Goal: Task Accomplishment & Management: Complete application form

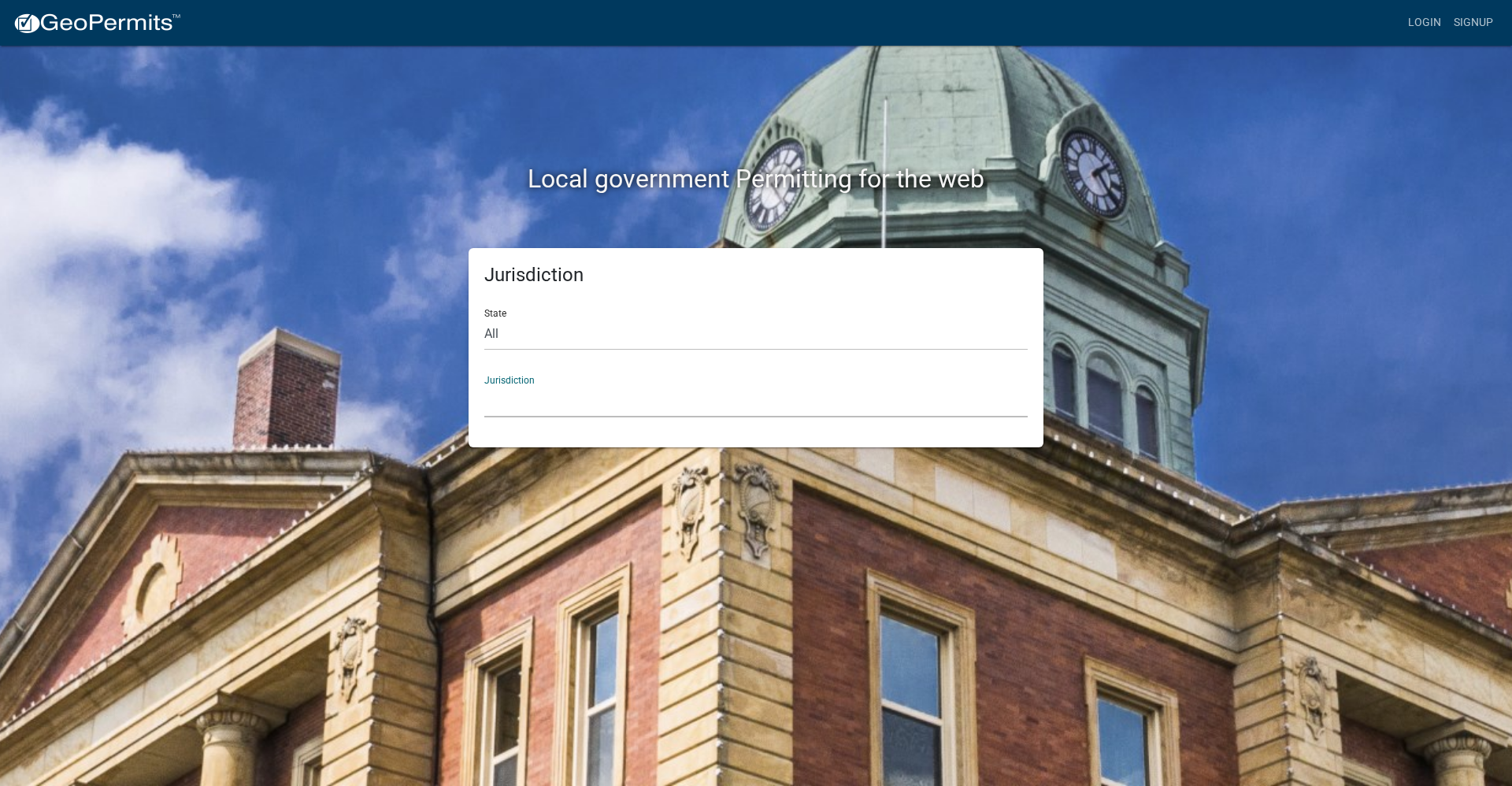
click at [521, 404] on select "Custer County, Colorado Carroll County, Georgia Cook County, Georgia Crawford C…" at bounding box center [756, 401] width 544 height 32
click at [499, 526] on div "Local government Permitting for the web Jurisdiction State All Colorado Georgia…" at bounding box center [756, 393] width 1512 height 786
click at [1418, 20] on link "Login" at bounding box center [1425, 22] width 46 height 30
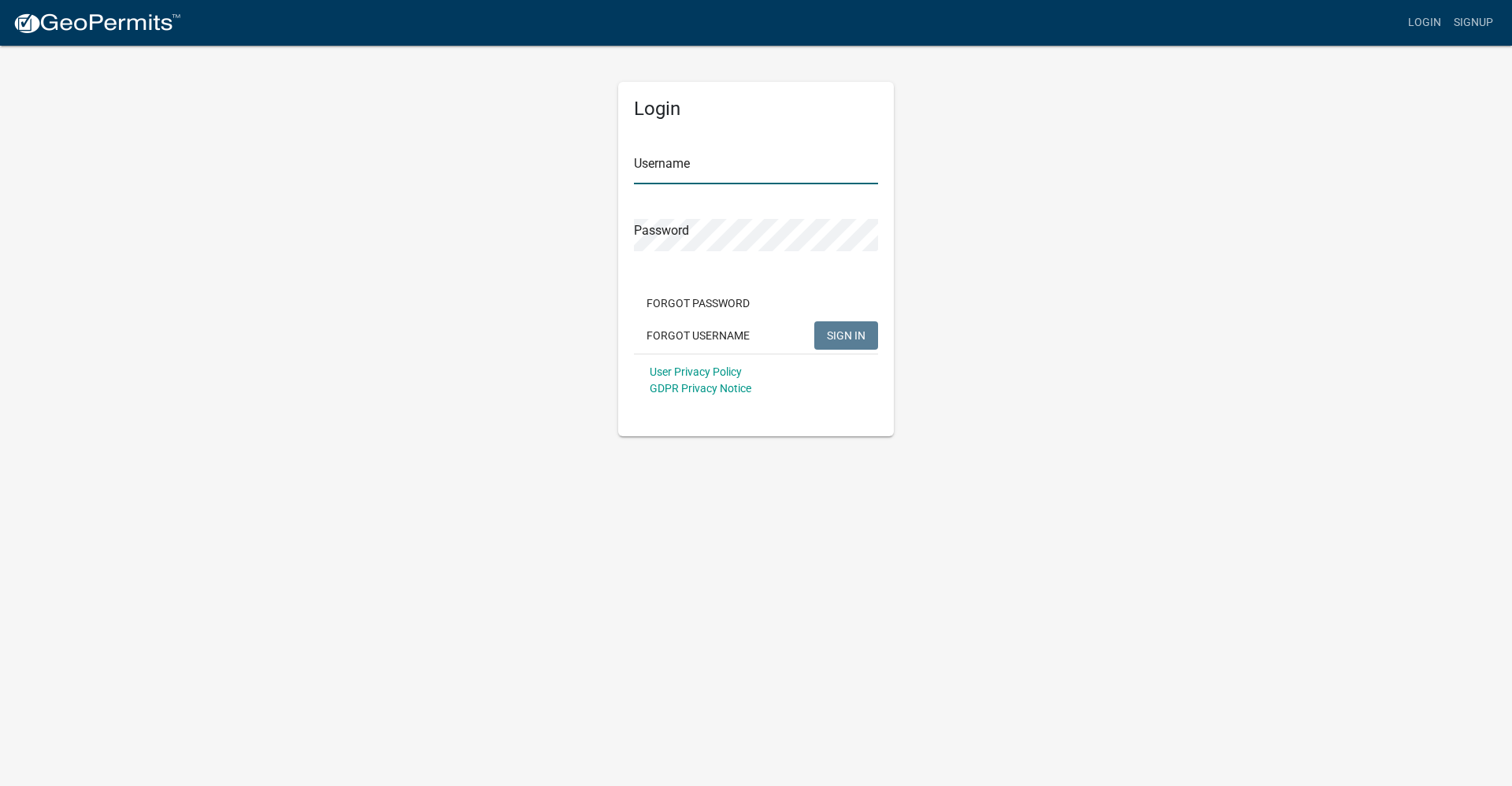
click at [651, 169] on input "Username" at bounding box center [755, 168] width 244 height 32
click at [849, 341] on span "SIGN IN" at bounding box center [845, 335] width 38 height 13
click at [602, 222] on div "Login Username tholloway Password Forgot Password Forgot Username SIGN IN User …" at bounding box center [756, 240] width 898 height 393
click at [814, 321] on button "SIGN IN" at bounding box center [845, 335] width 64 height 28
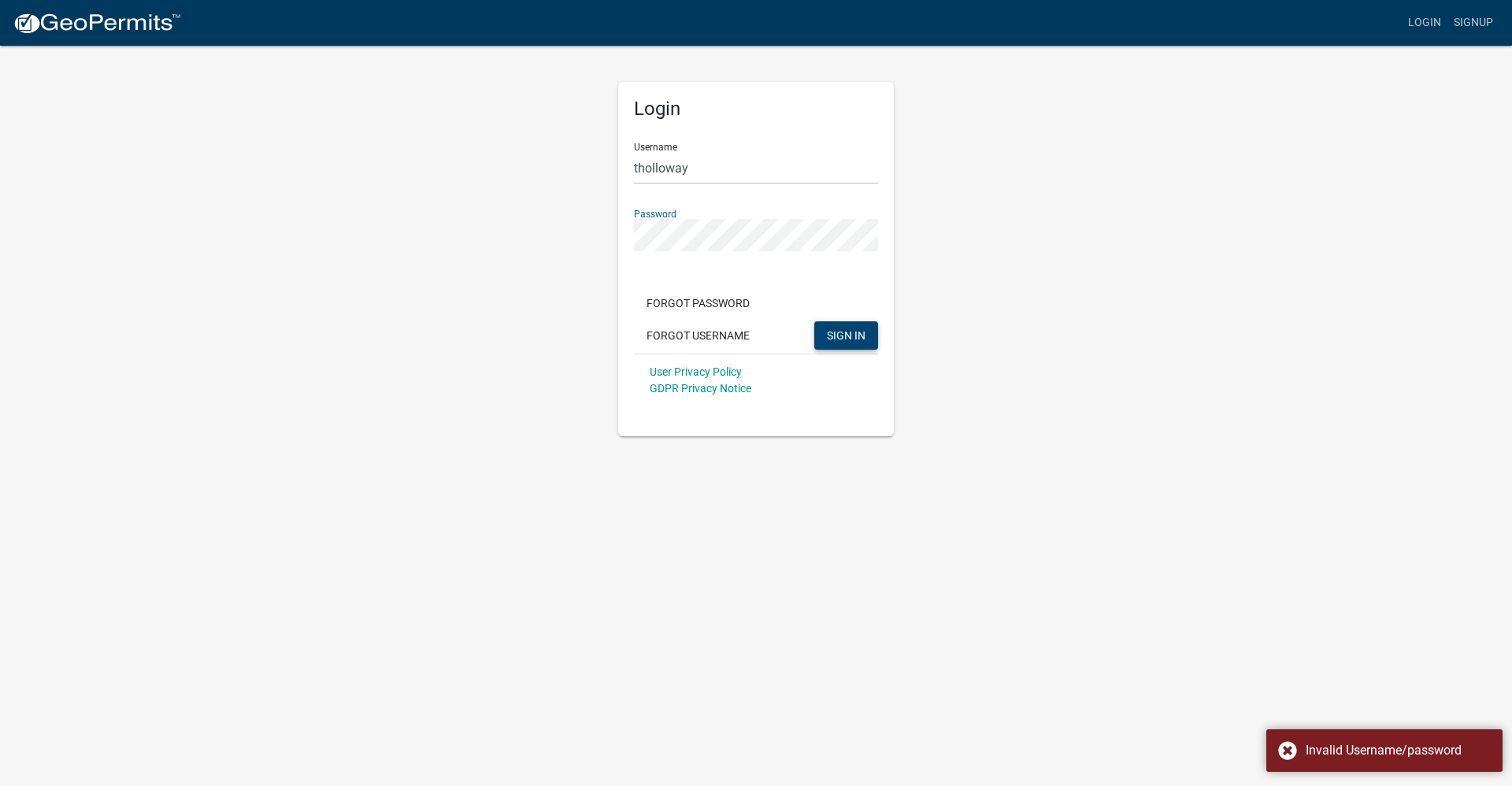
click at [601, 243] on div "Login Username tholloway Password Forgot Password Forgot Username SIGN IN User …" at bounding box center [756, 240] width 898 height 393
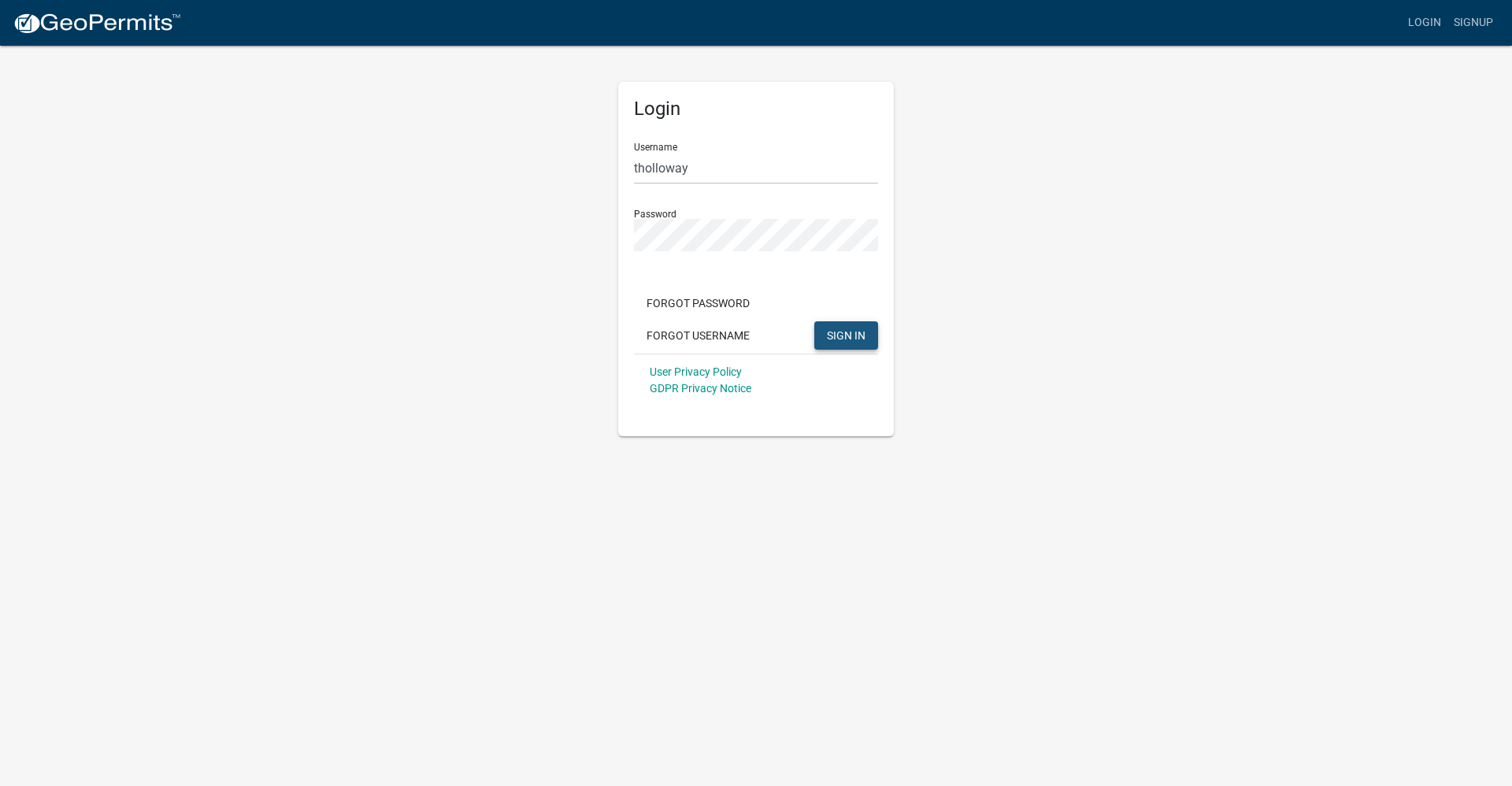
click at [825, 342] on button "SIGN IN" at bounding box center [845, 335] width 64 height 28
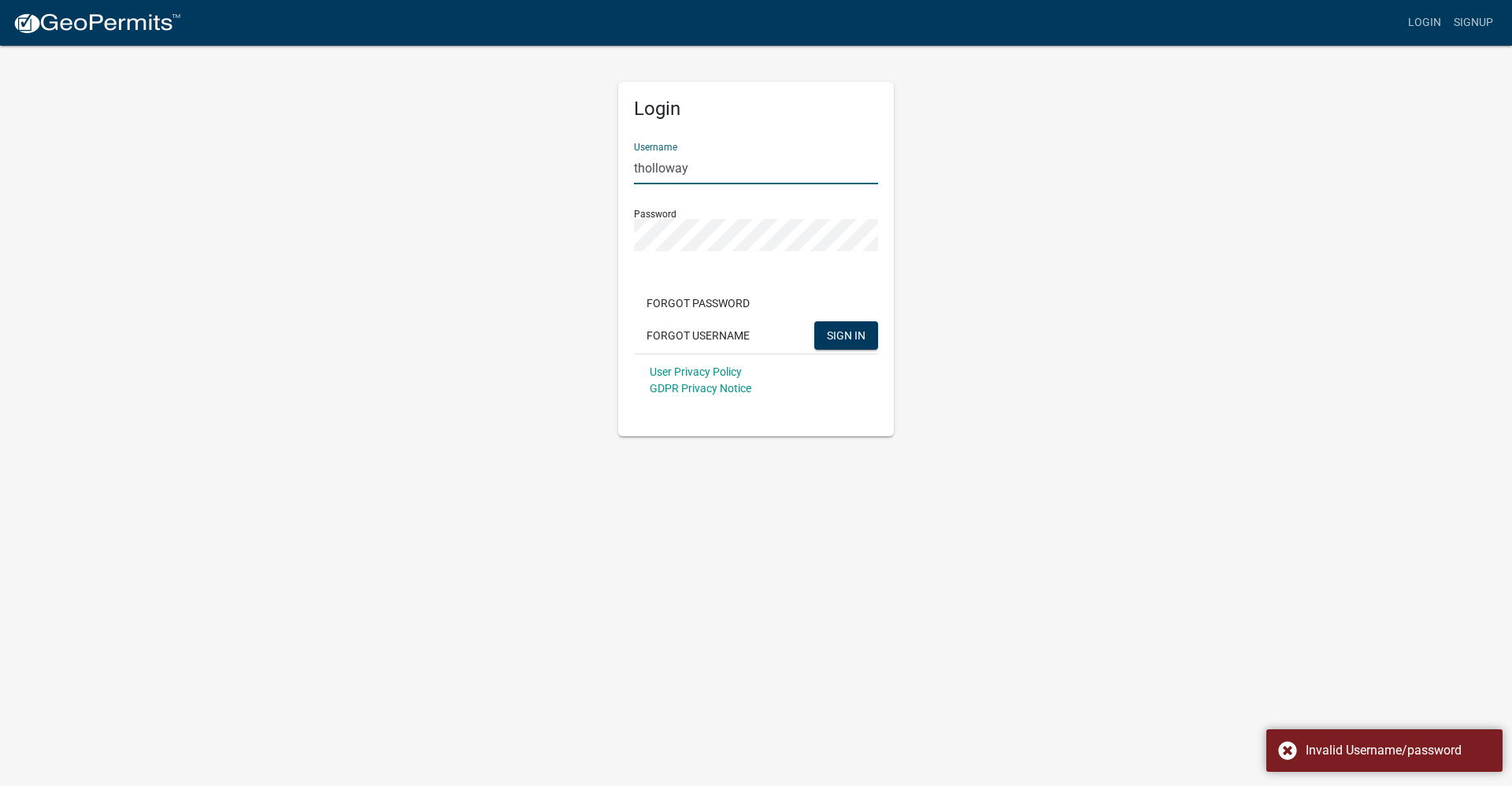
drag, startPoint x: 692, startPoint y: 167, endPoint x: 535, endPoint y: 170, distance: 157.0
click at [535, 170] on div "Login Username tholloway Password Forgot Password Forgot Username SIGN IN User …" at bounding box center [756, 240] width 898 height 393
type input "tsholloway"
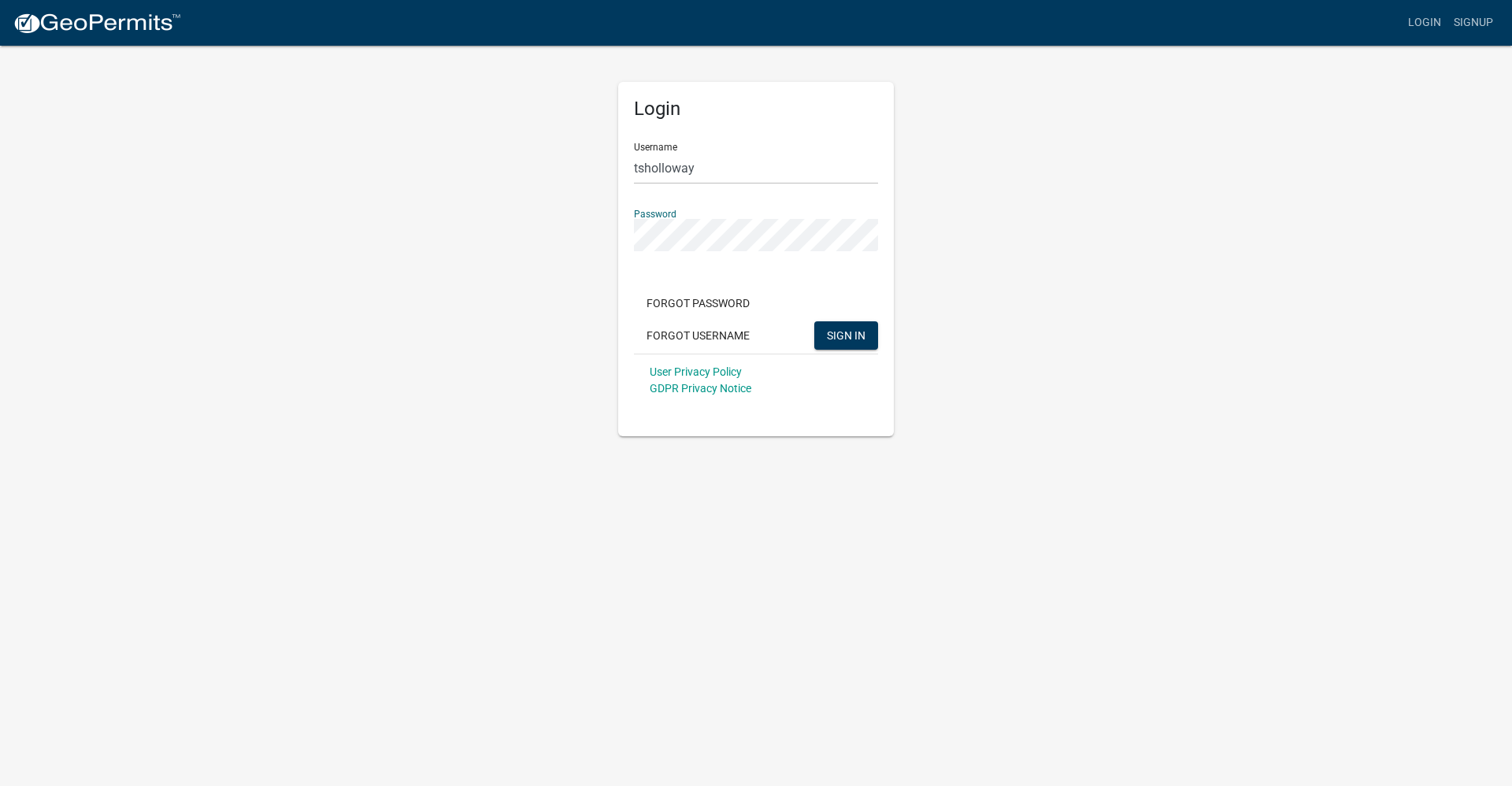
click at [581, 226] on div "Login Username tsholloway Password Forgot Password Forgot Username SIGN IN User…" at bounding box center [756, 240] width 898 height 393
click at [814, 321] on button "SIGN IN" at bounding box center [845, 335] width 64 height 28
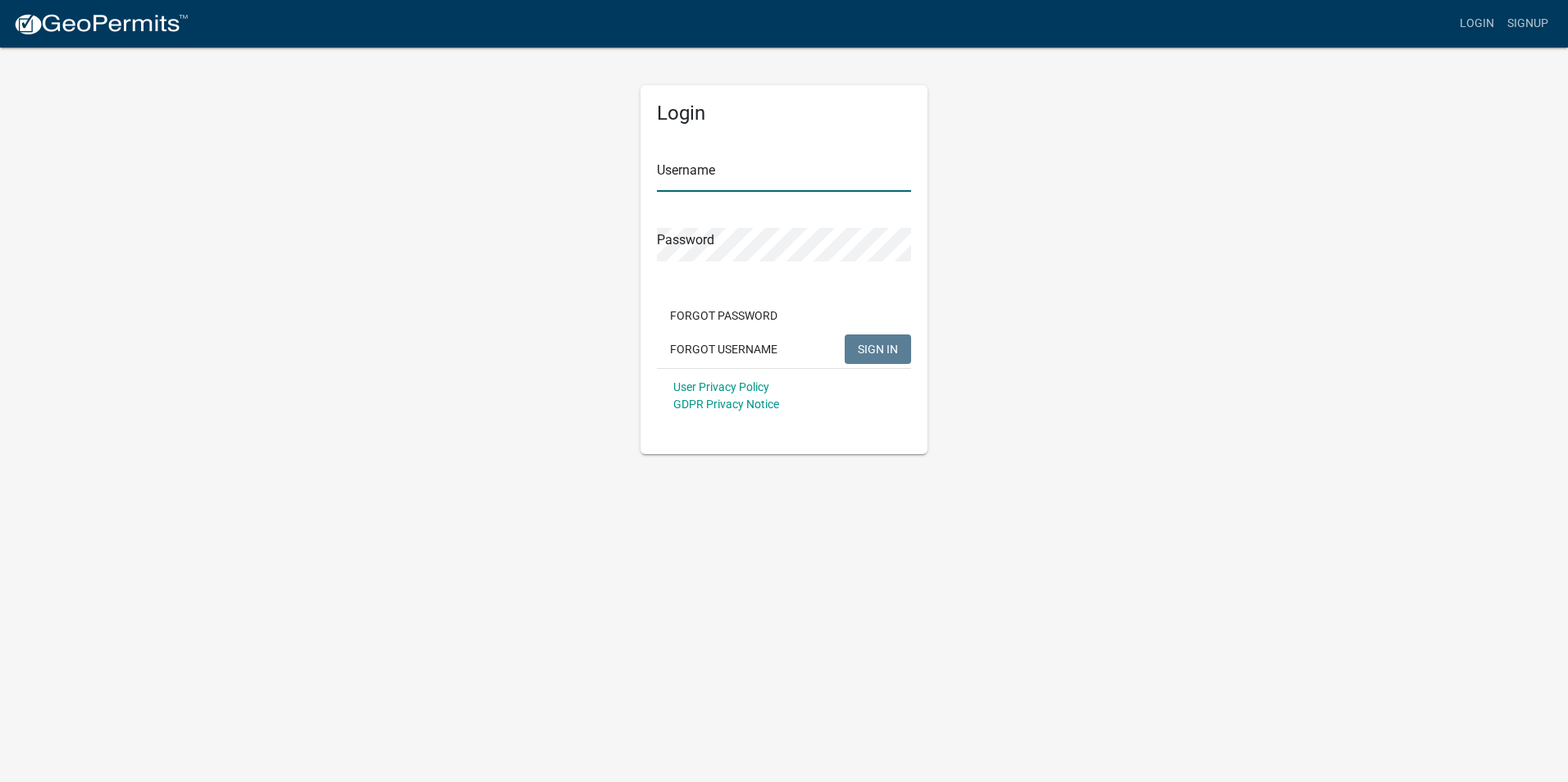
click at [686, 177] on input "Username" at bounding box center [783, 175] width 254 height 34
click at [848, 349] on button "SIGN IN" at bounding box center [878, 349] width 66 height 29
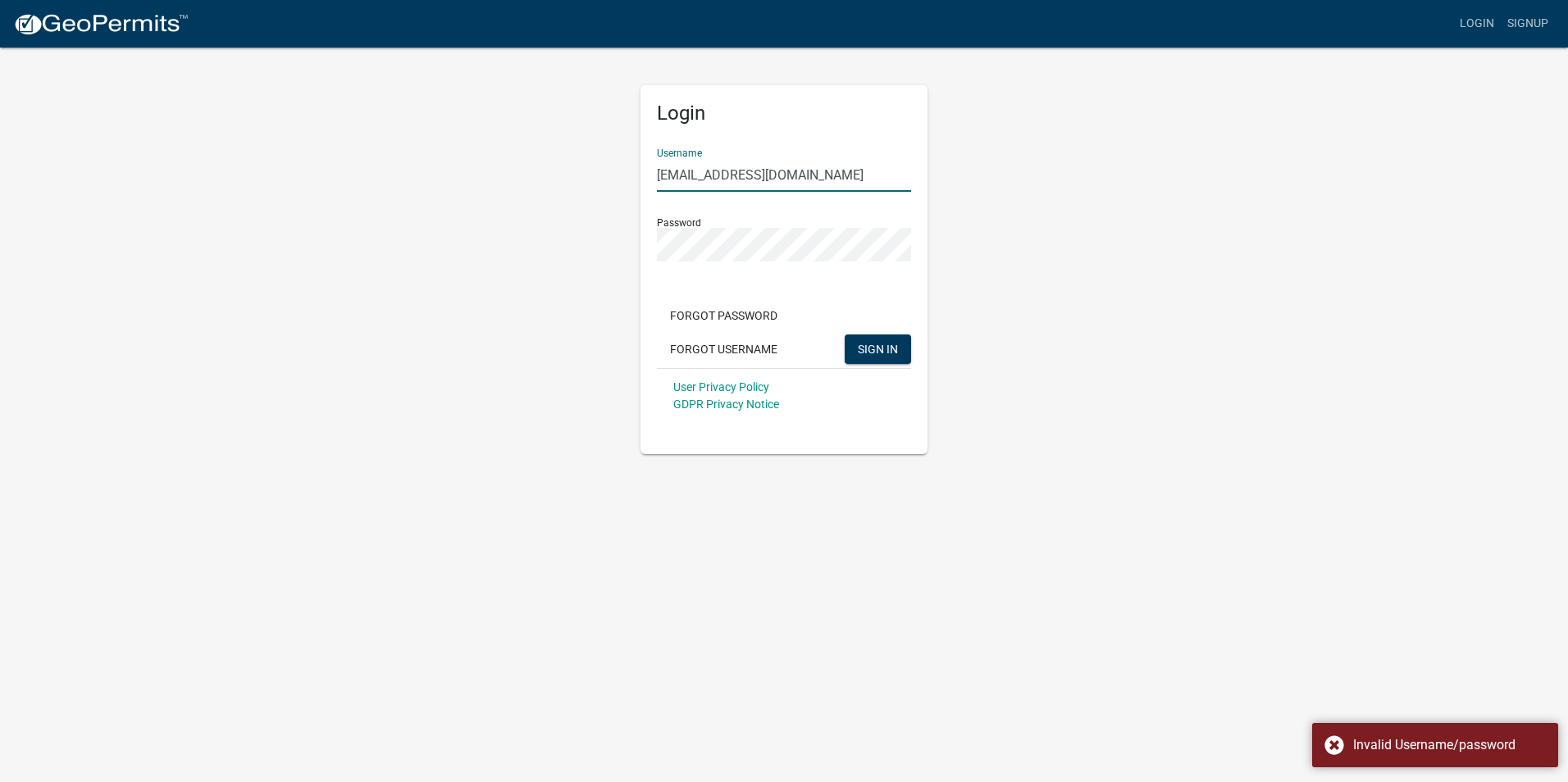
drag, startPoint x: 817, startPoint y: 183, endPoint x: 629, endPoint y: 211, distance: 190.1
click at [629, 211] on div "Login Username [EMAIL_ADDRESS][DOMAIN_NAME] Password Forgot Password Forgot Use…" at bounding box center [784, 250] width 311 height 409
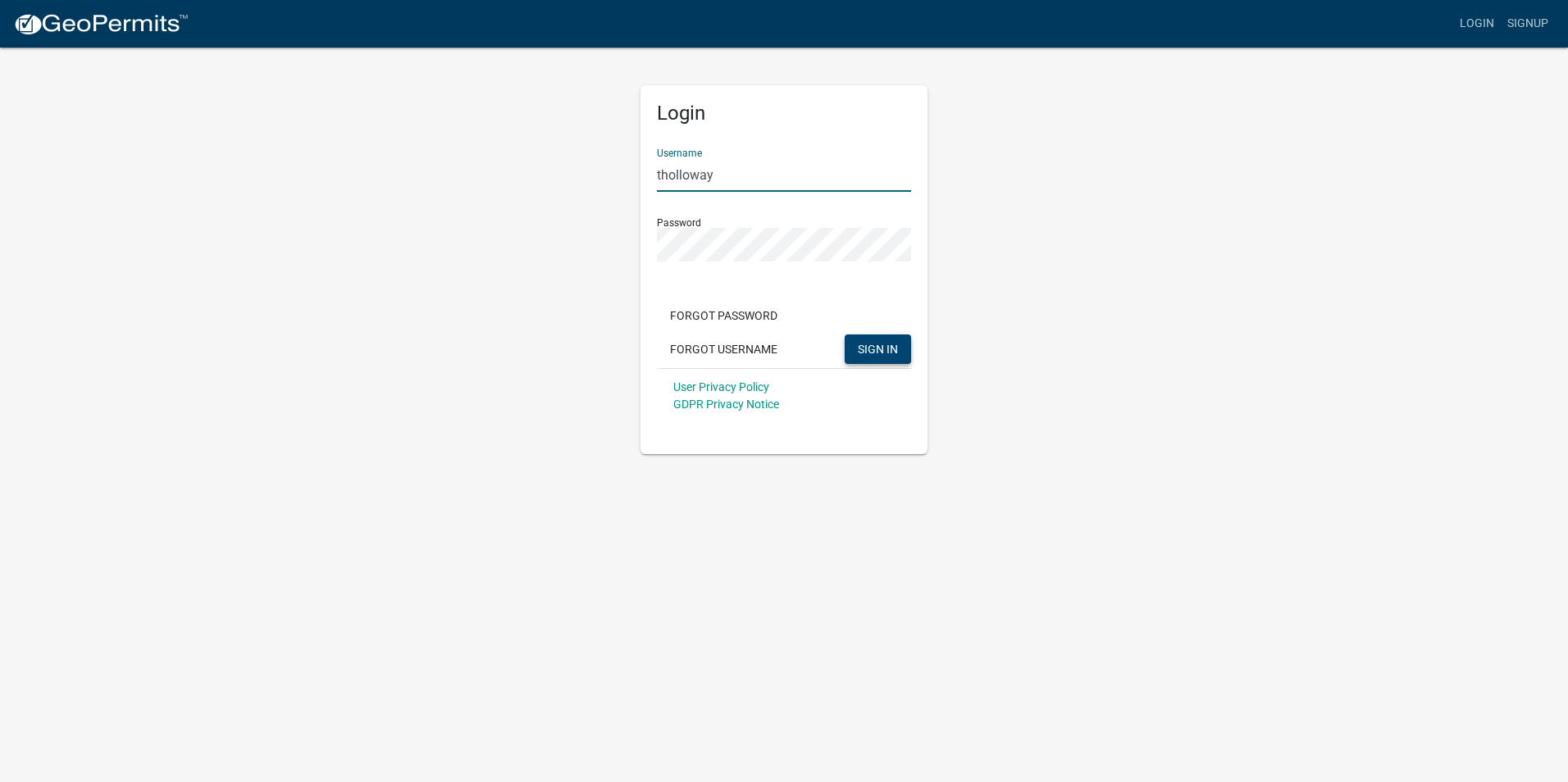
type input "tholloway"
click at [887, 349] on span "SIGN IN" at bounding box center [878, 349] width 40 height 13
click at [1527, 28] on link "Signup" at bounding box center [1527, 23] width 54 height 31
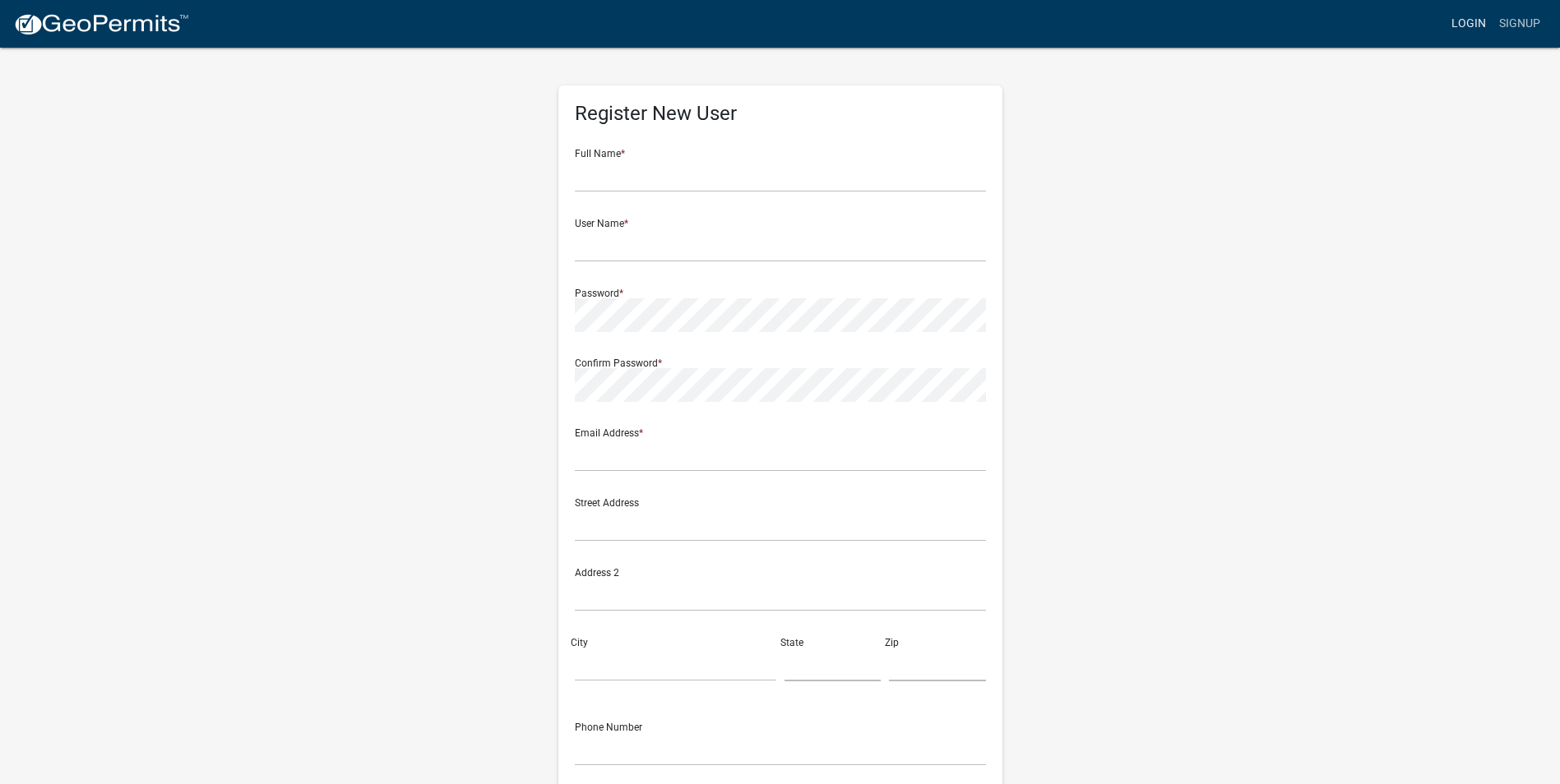
click at [1467, 28] on link "Login" at bounding box center [1469, 23] width 48 height 31
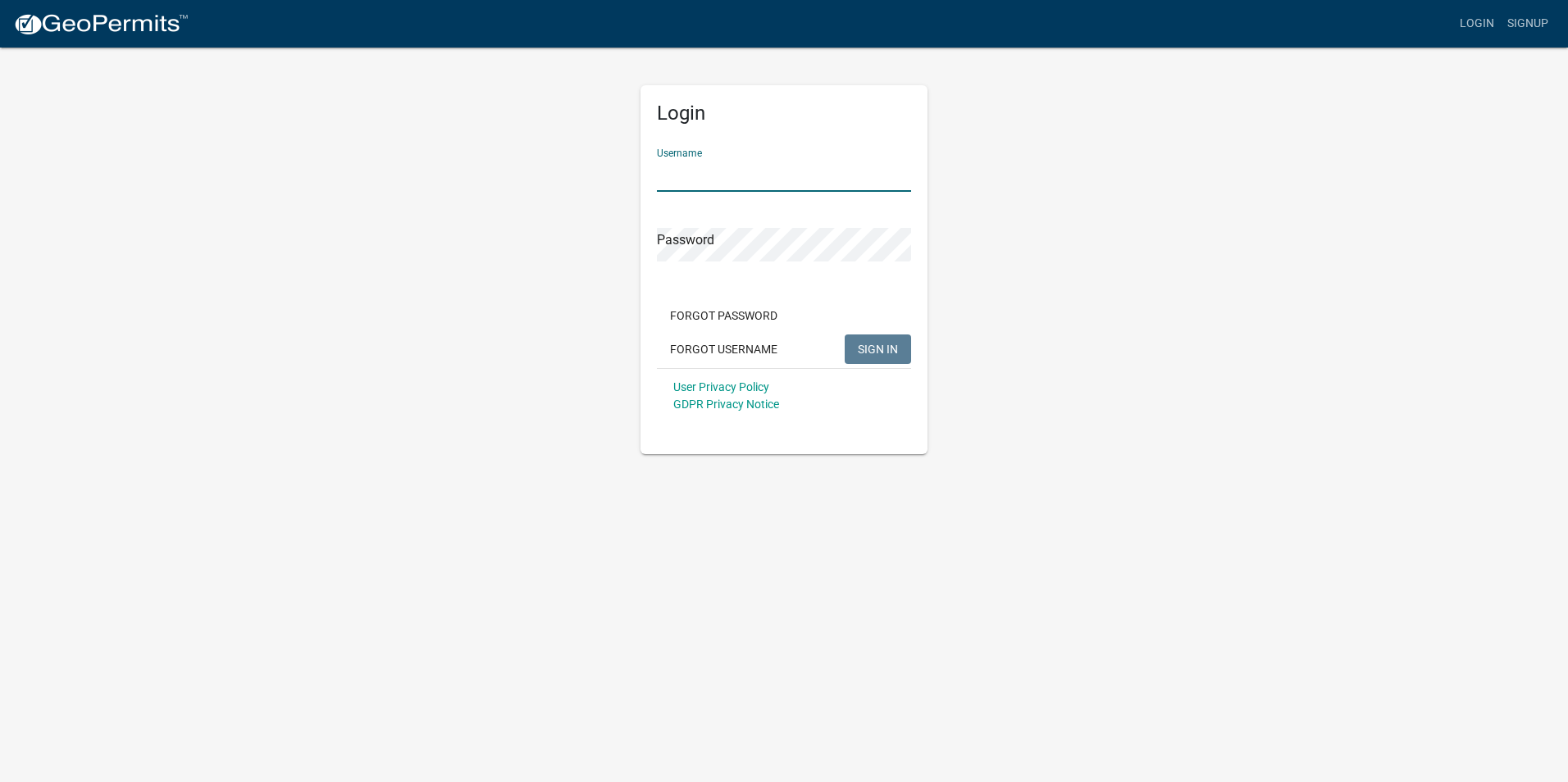
drag, startPoint x: 724, startPoint y: 168, endPoint x: 524, endPoint y: 189, distance: 201.1
click at [522, 190] on div "Login Username Password Forgot Password Forgot Username SIGN IN User Privacy Po…" at bounding box center [784, 250] width 935 height 409
click at [402, 228] on div "Login Username Password Forgot Password Forgot Username SIGN IN User Privacy Po…" at bounding box center [784, 250] width 935 height 409
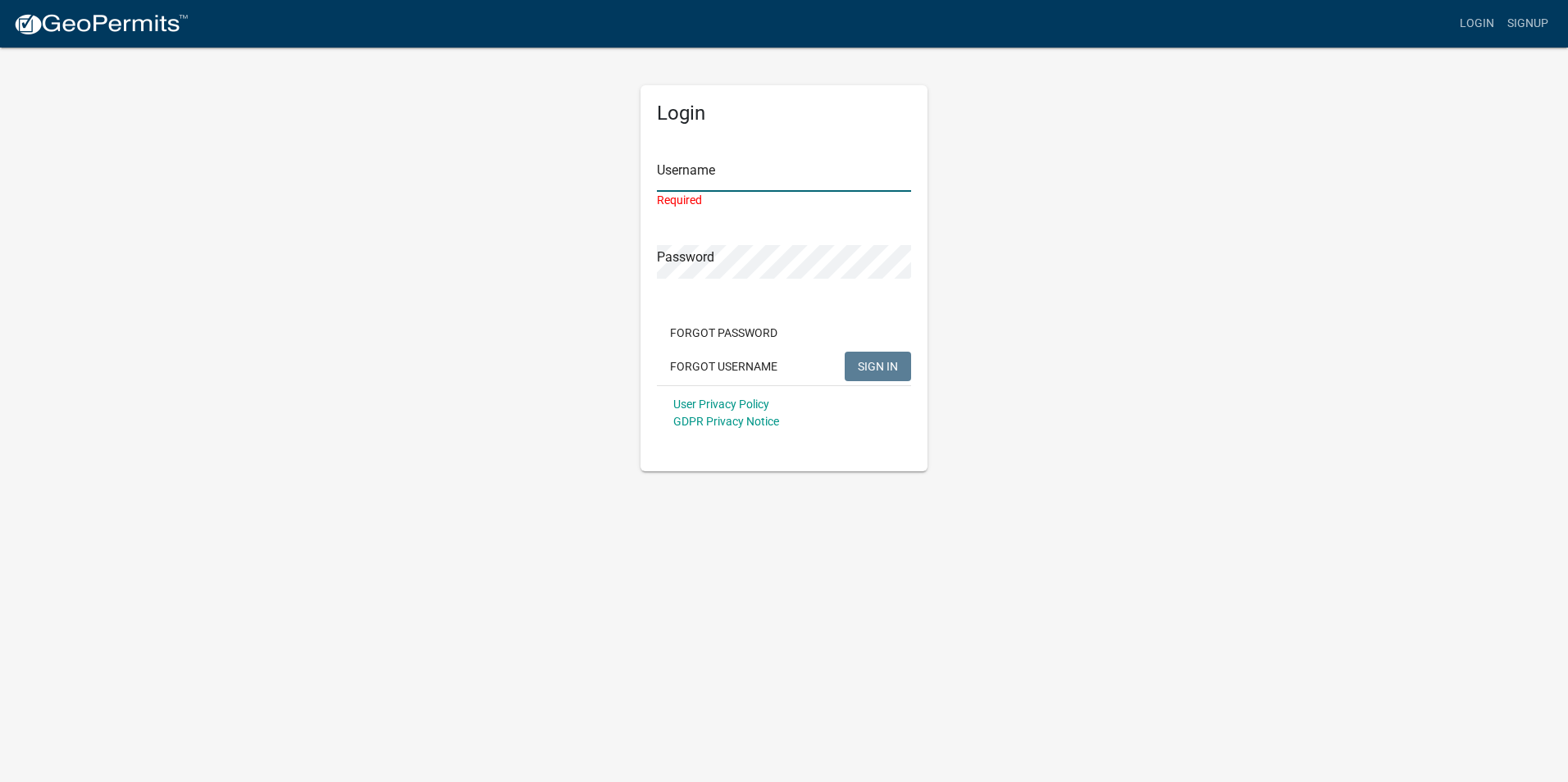
click at [670, 176] on input "Username" at bounding box center [783, 175] width 254 height 34
click at [673, 175] on input "Username" at bounding box center [783, 175] width 254 height 34
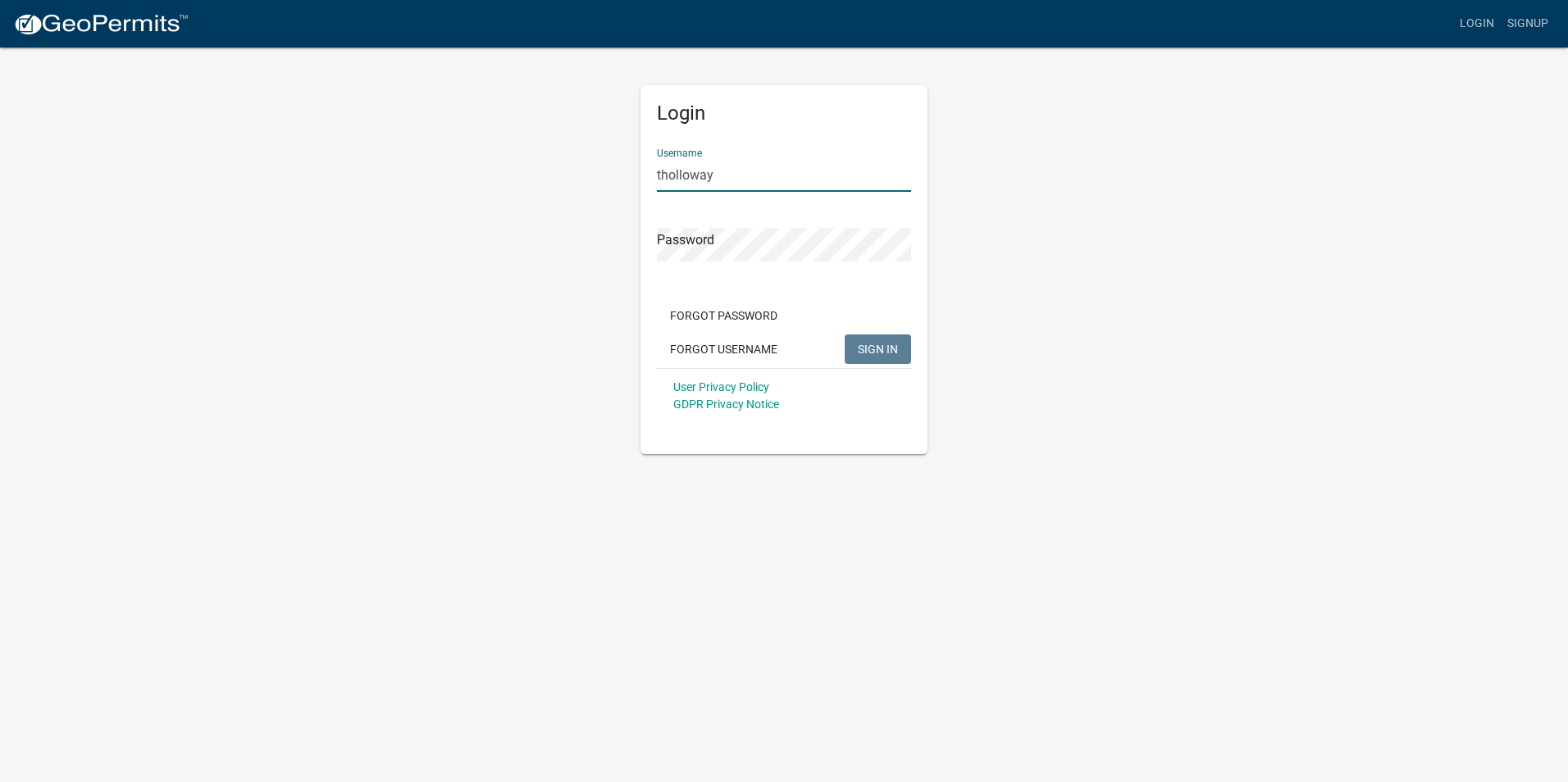
type input "tholloway"
